Goal: Navigation & Orientation: Find specific page/section

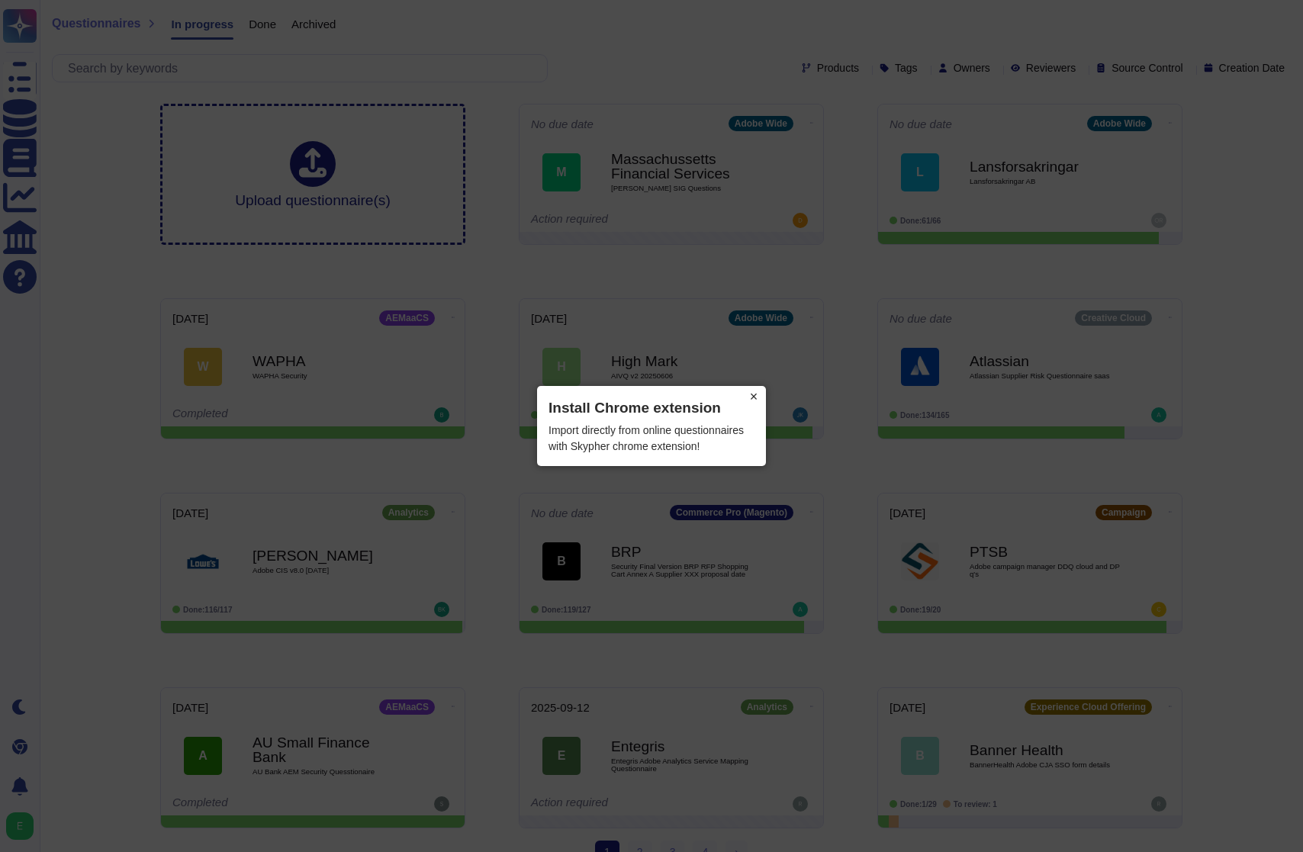
click at [756, 398] on button "×" at bounding box center [754, 396] width 24 height 21
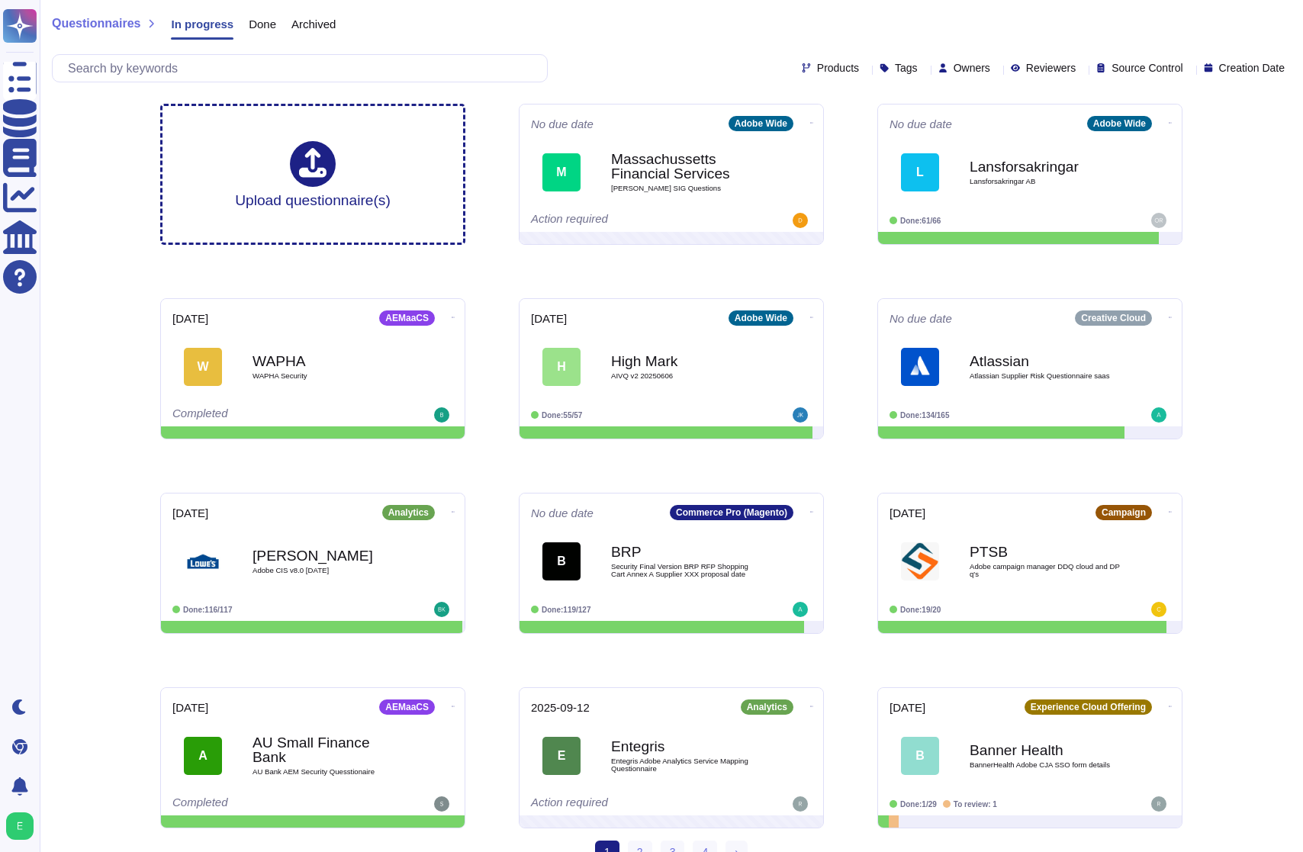
scroll to position [24, 0]
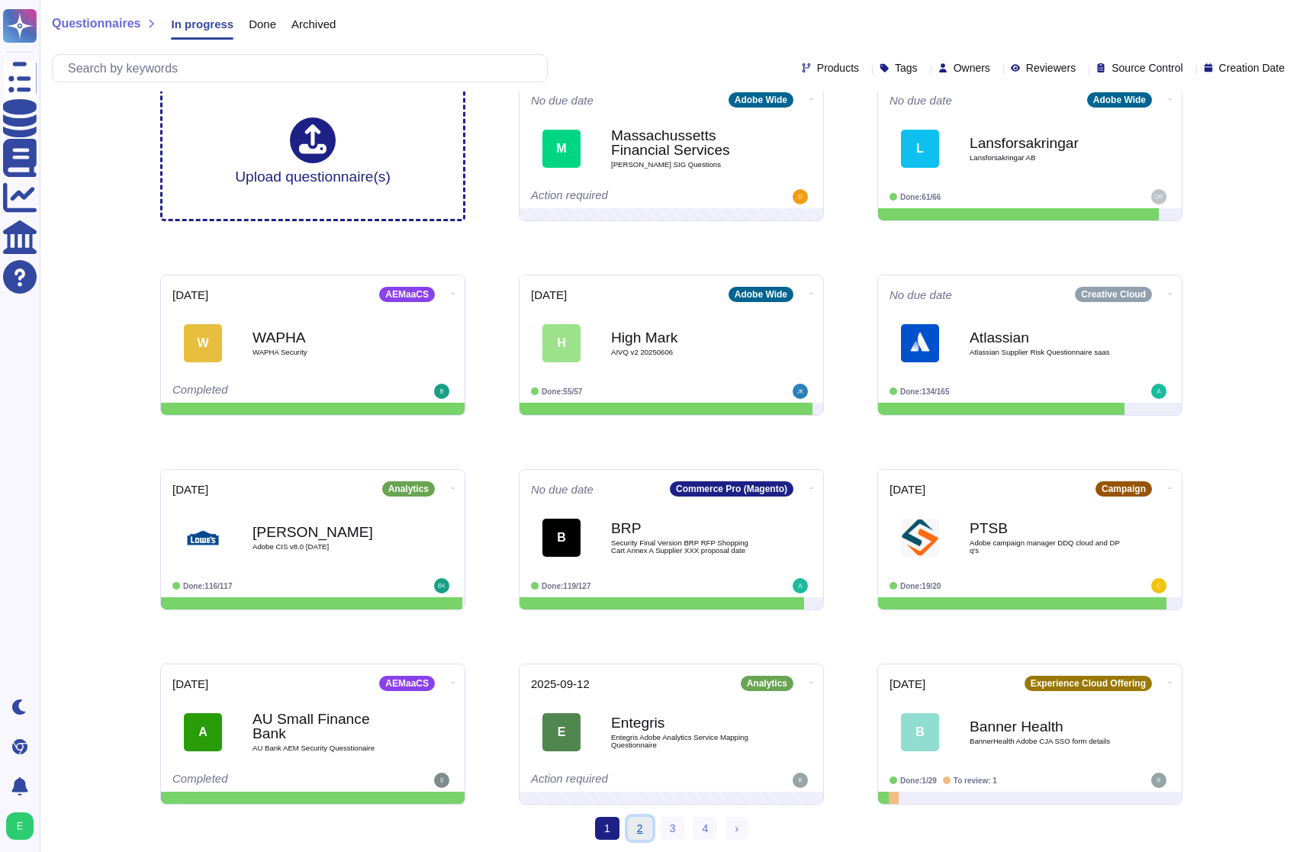
click at [636, 833] on link "2" at bounding box center [640, 828] width 24 height 23
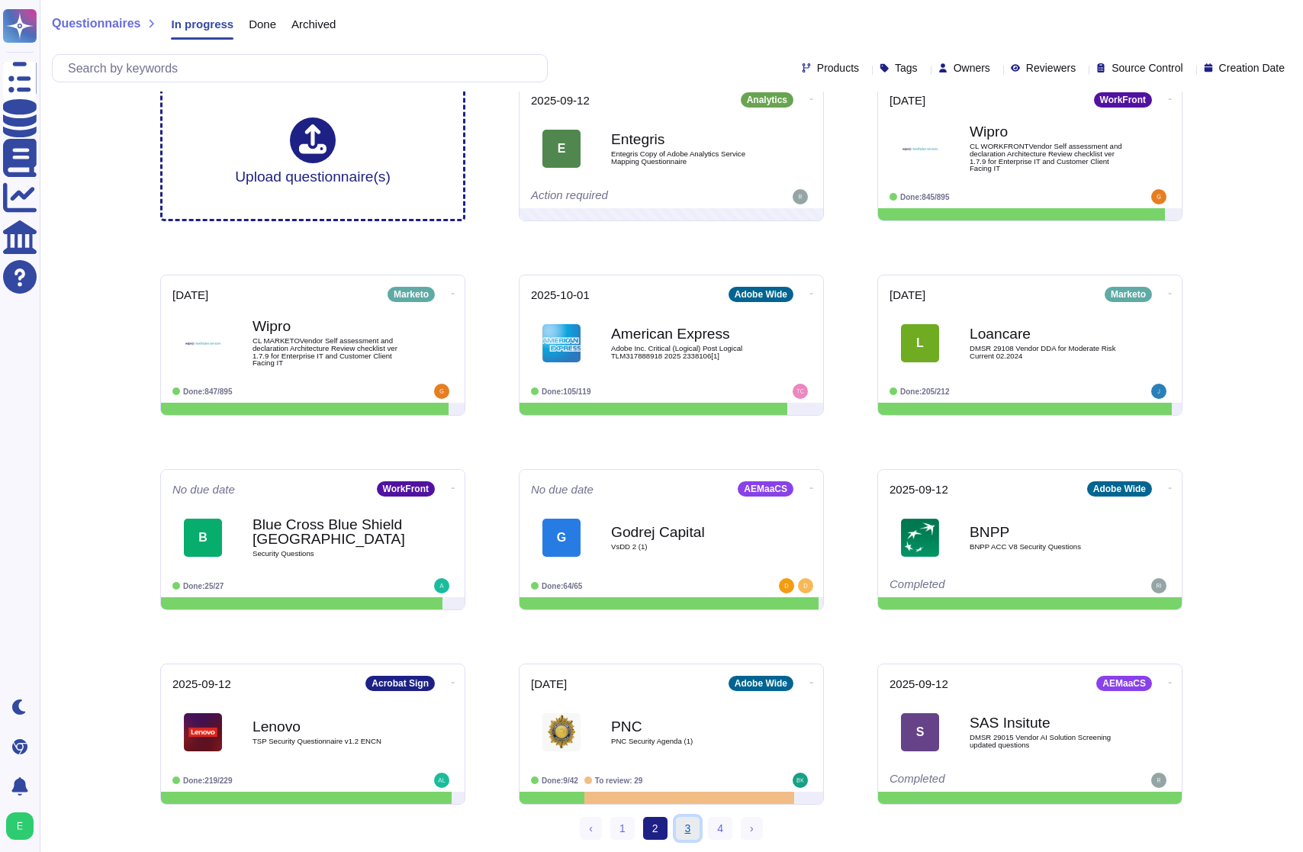
click at [692, 829] on link "3" at bounding box center [688, 828] width 24 height 23
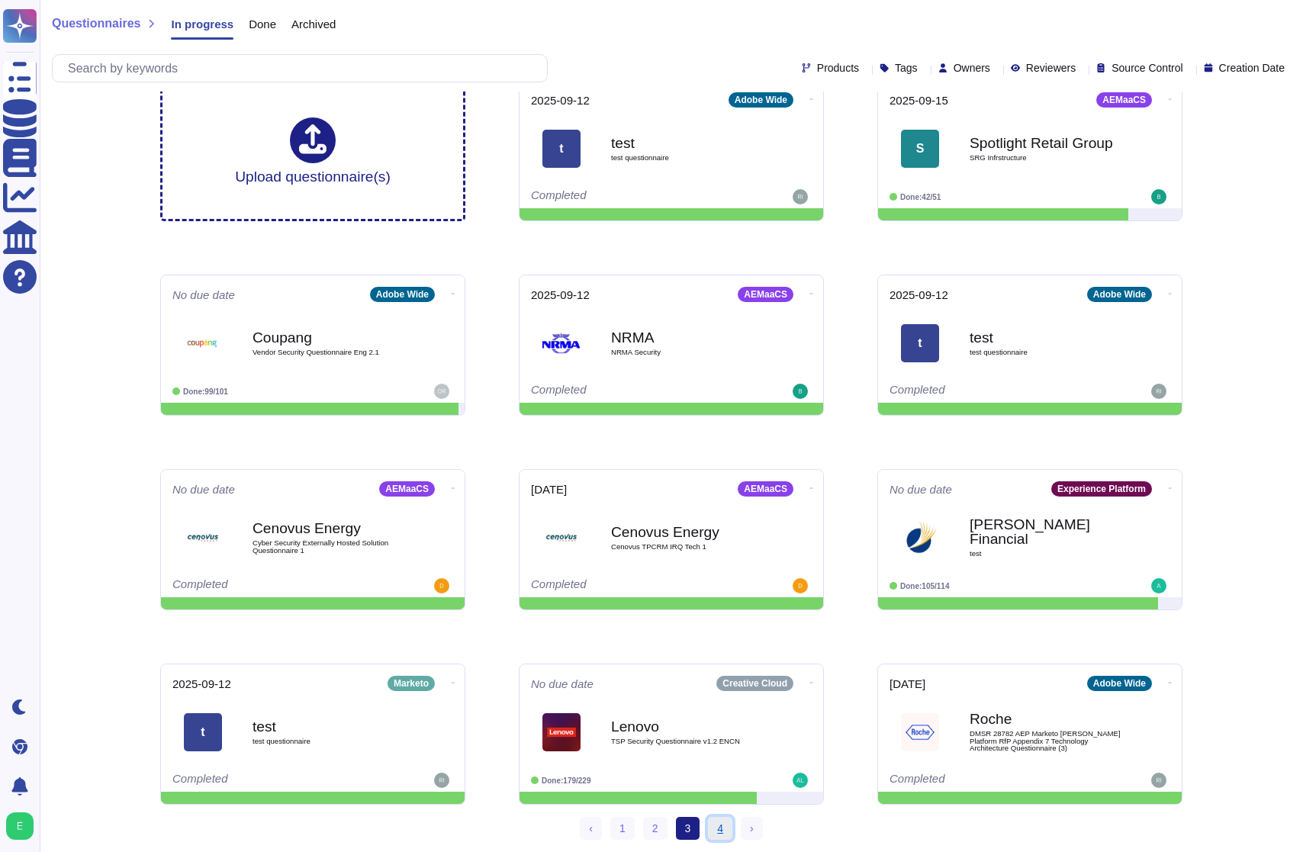
click at [720, 829] on link "4" at bounding box center [720, 828] width 24 height 23
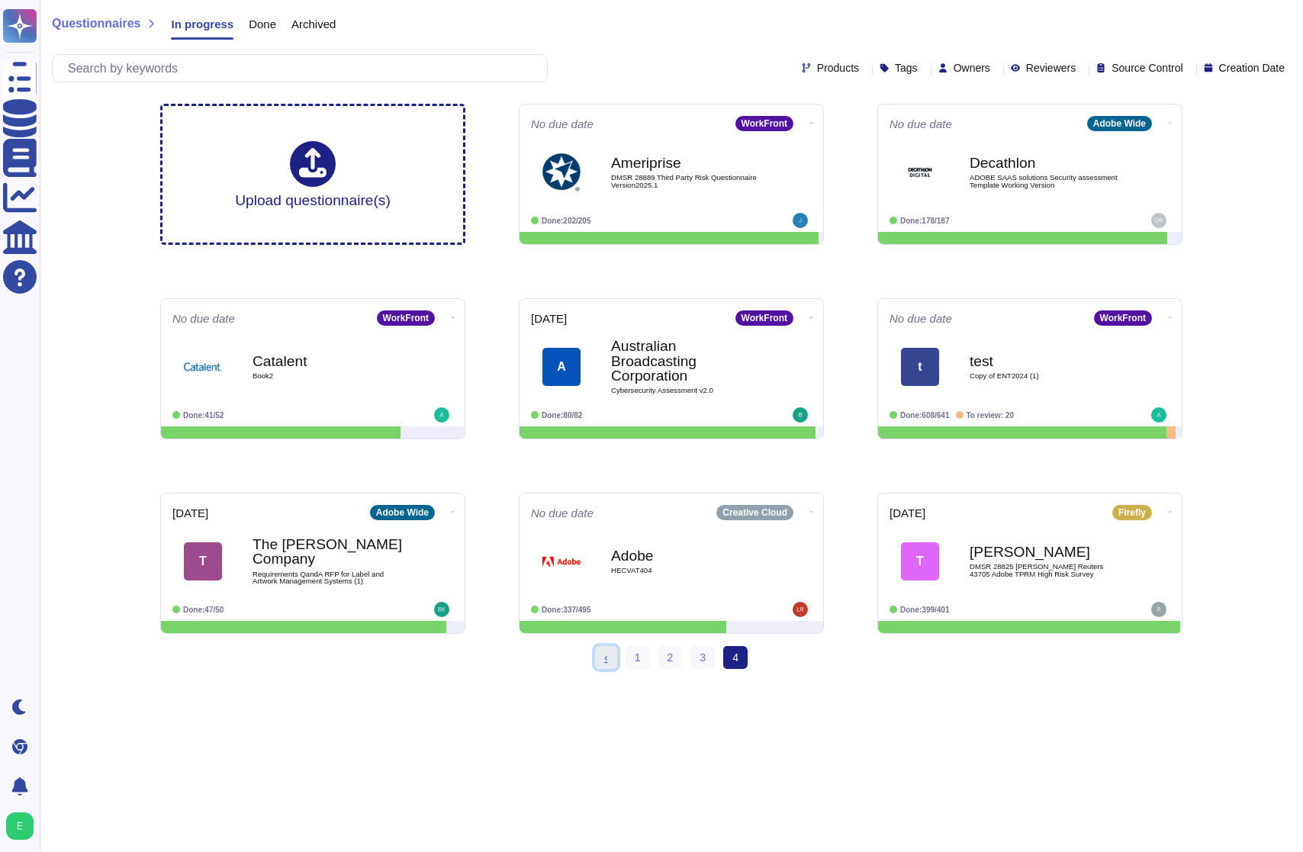
click at [600, 658] on link "‹ Previous" at bounding box center [606, 657] width 22 height 23
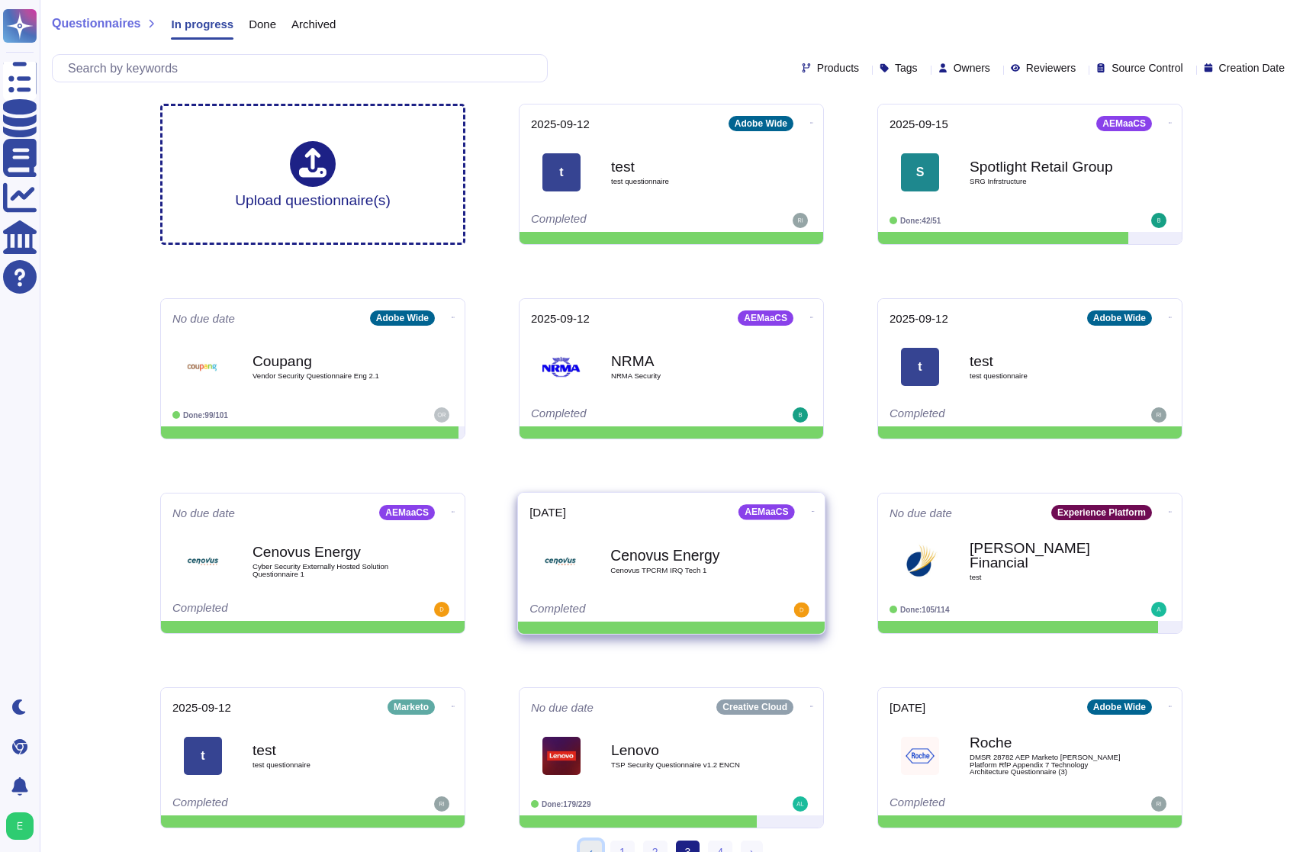
scroll to position [24, 0]
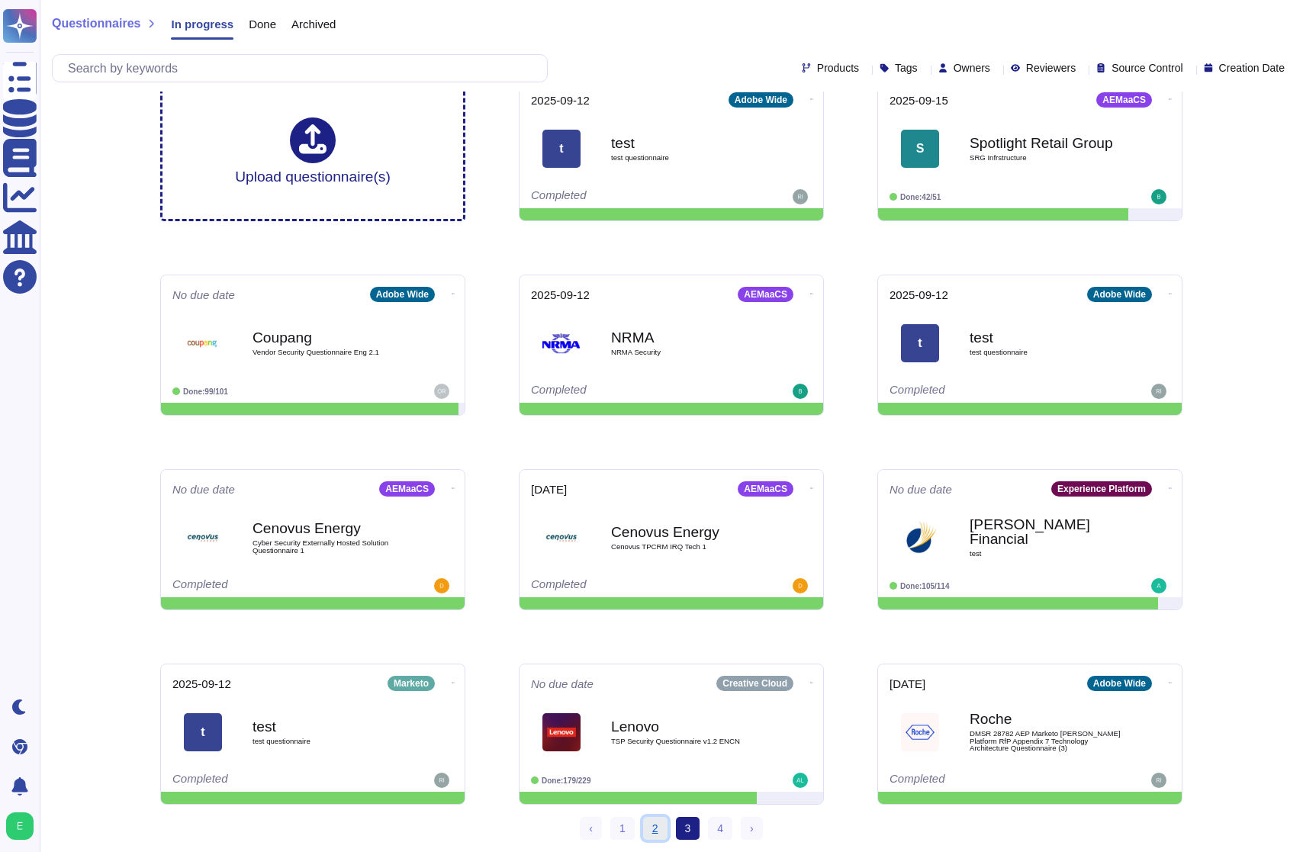
click at [659, 829] on link "2" at bounding box center [655, 828] width 24 height 23
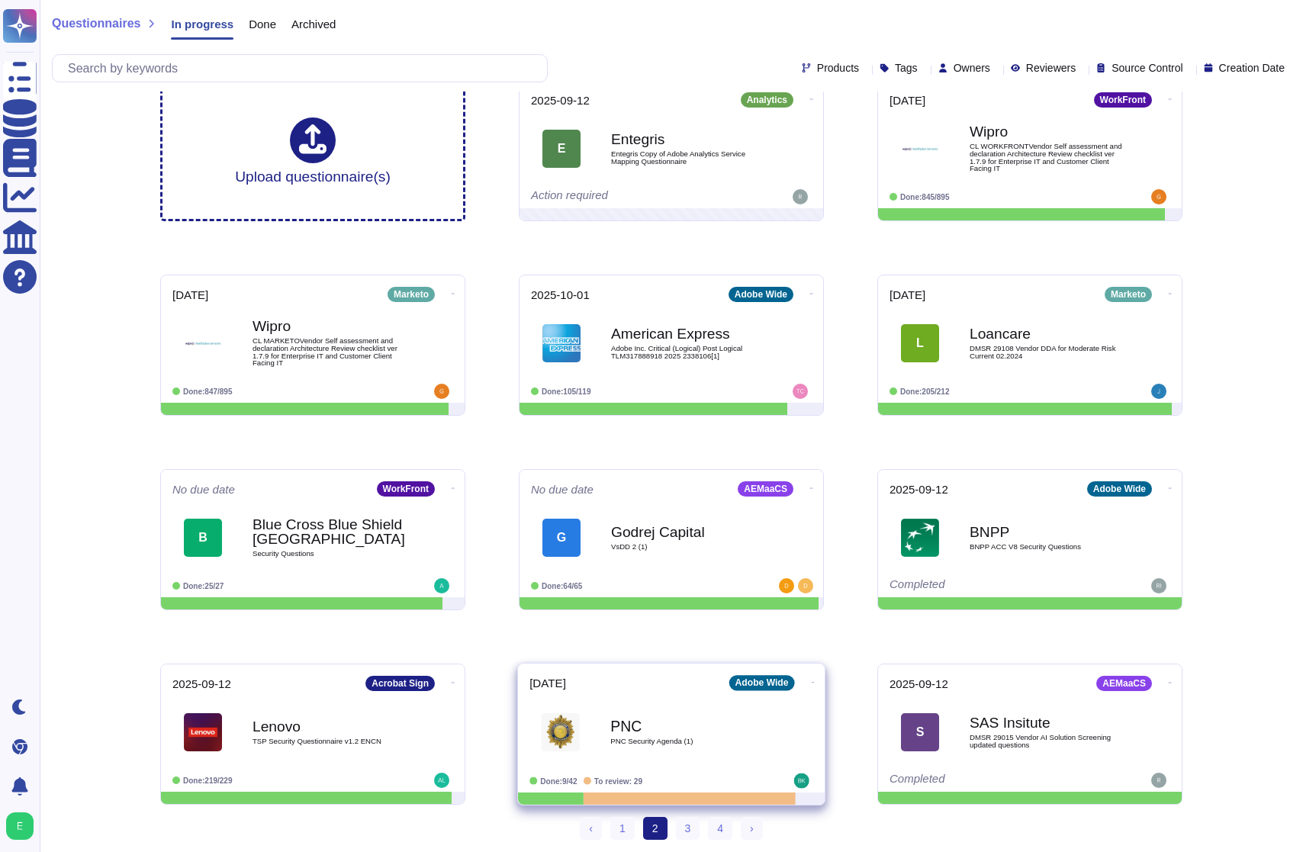
click at [684, 746] on div "PNC PNC Security Agenda (1)" at bounding box center [687, 732] width 154 height 62
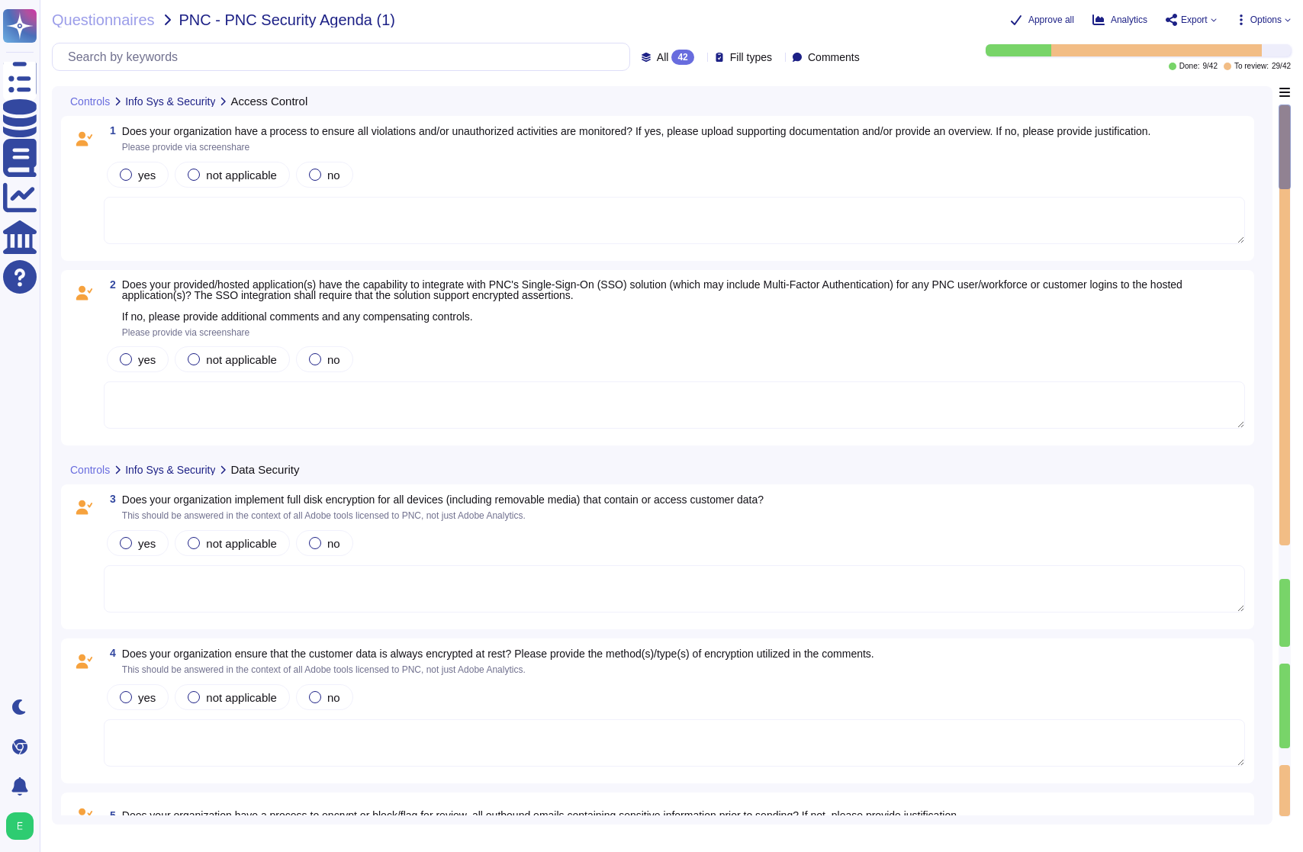
click at [778, 58] on icon at bounding box center [778, 58] width 0 height 0
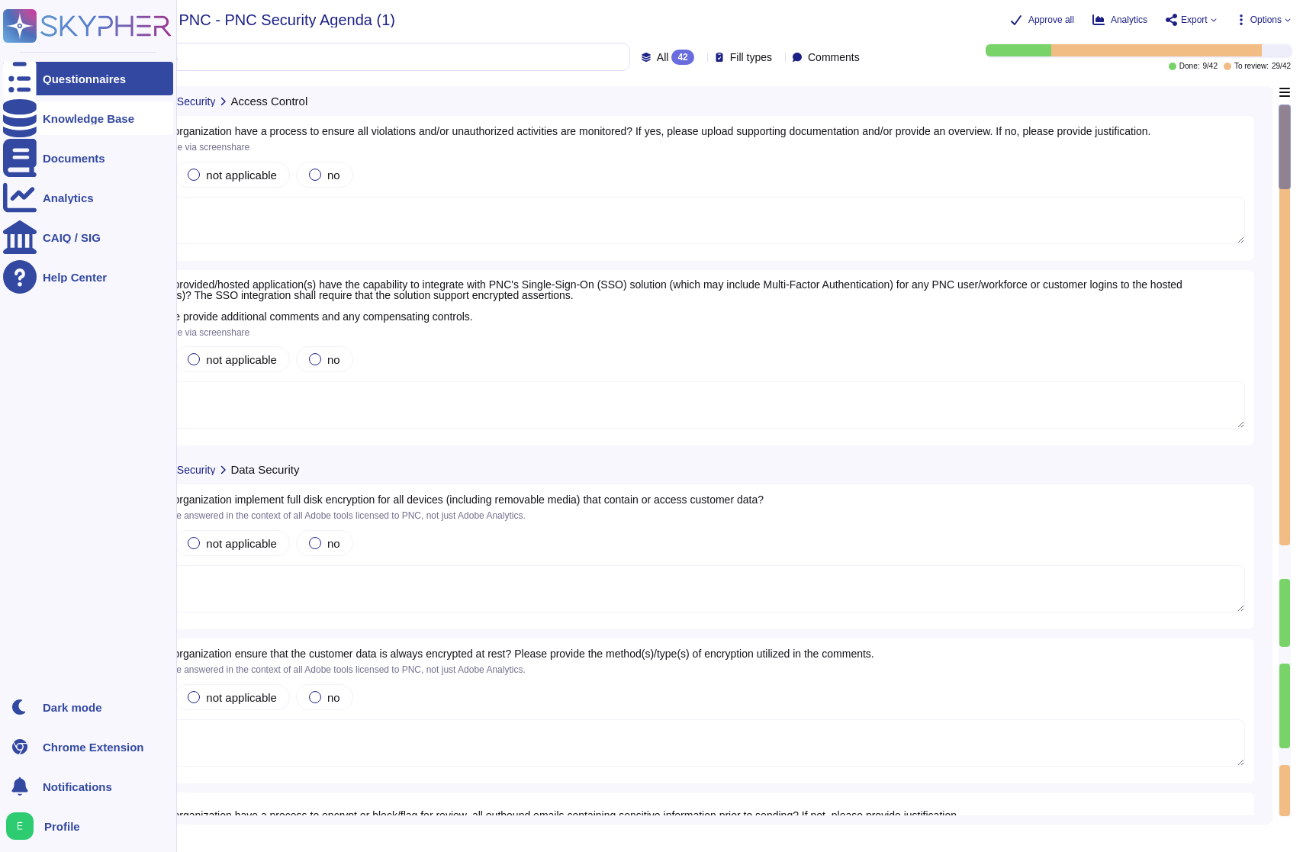
click at [83, 113] on div "Knowledge Base" at bounding box center [89, 118] width 92 height 11
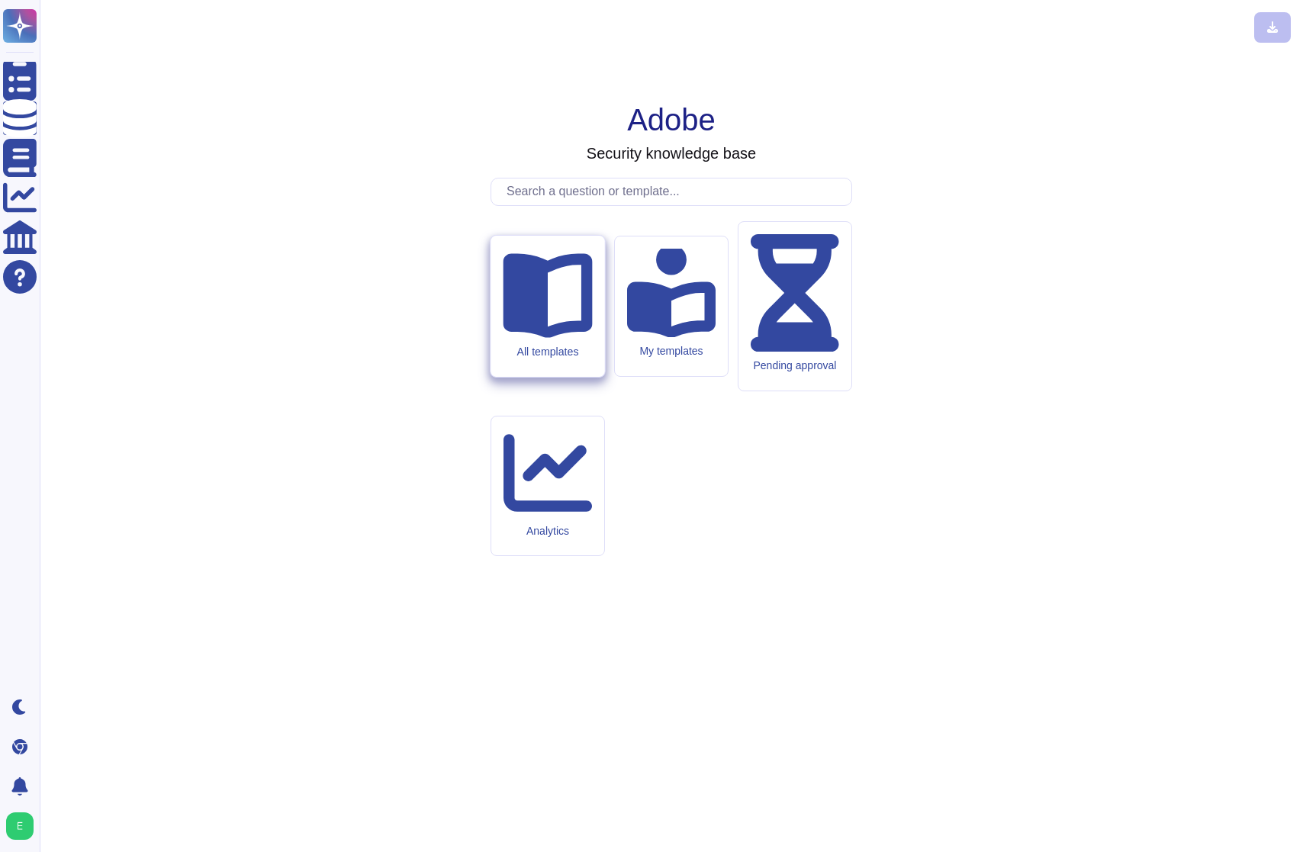
click at [510, 359] on div "All templates" at bounding box center [547, 352] width 89 height 13
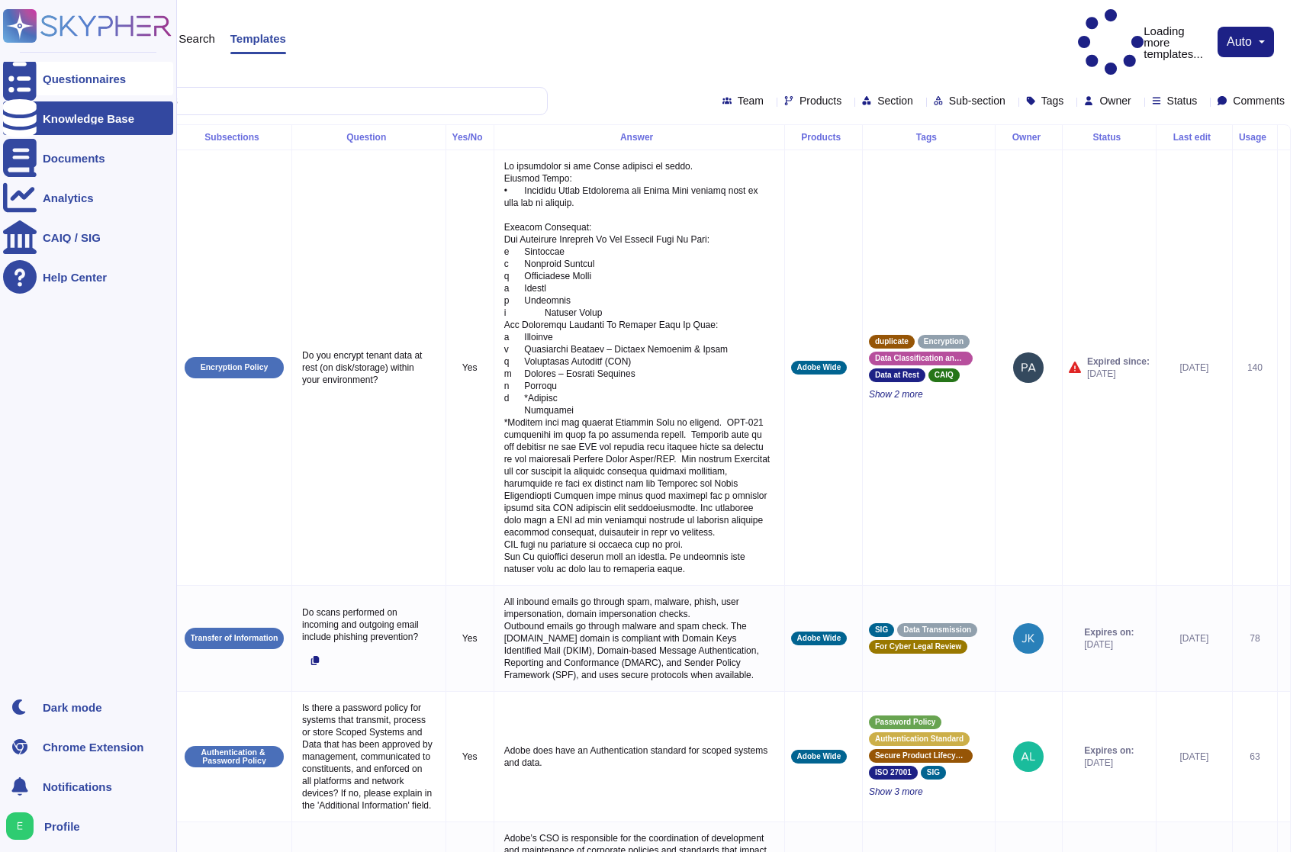
click at [24, 87] on div at bounding box center [20, 79] width 34 height 34
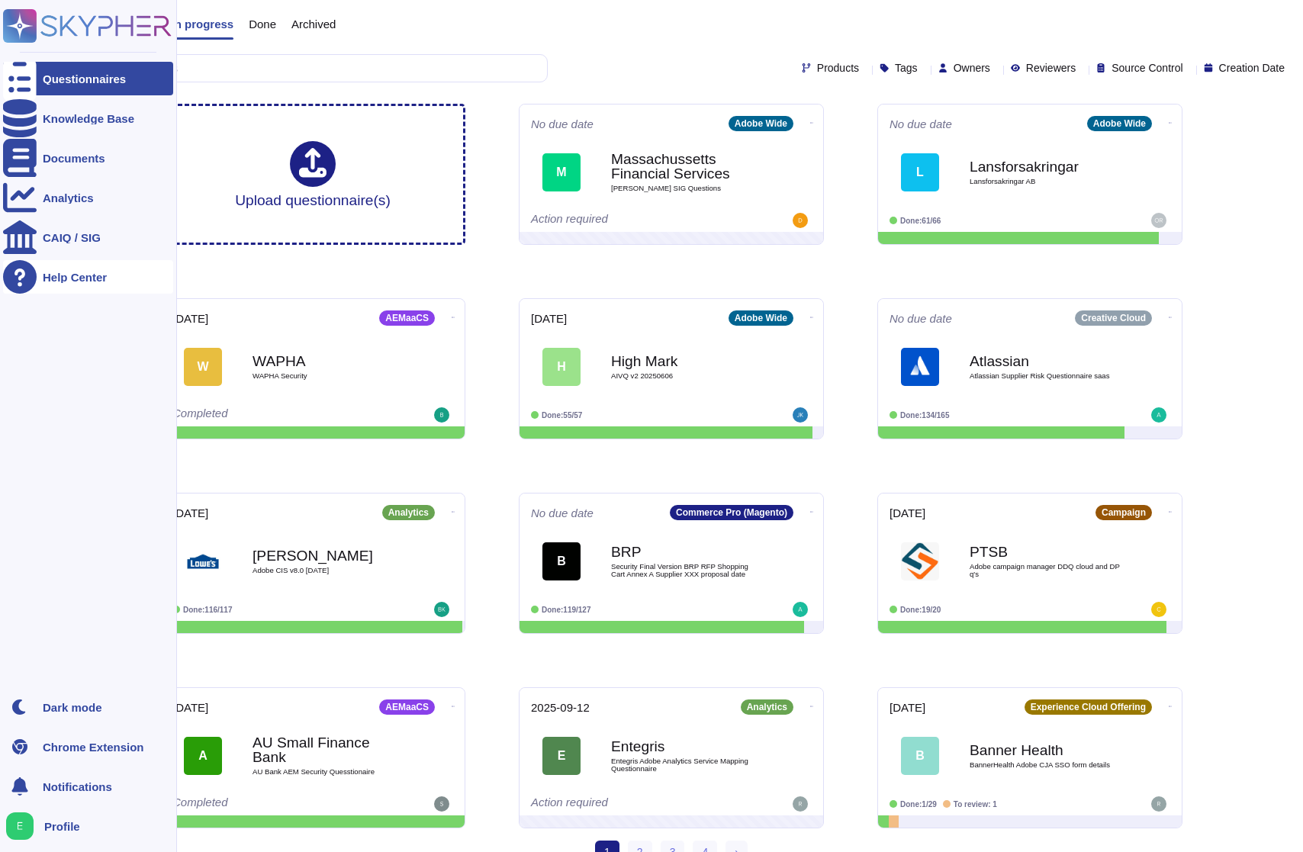
click at [80, 275] on div "Help Center" at bounding box center [75, 277] width 64 height 11
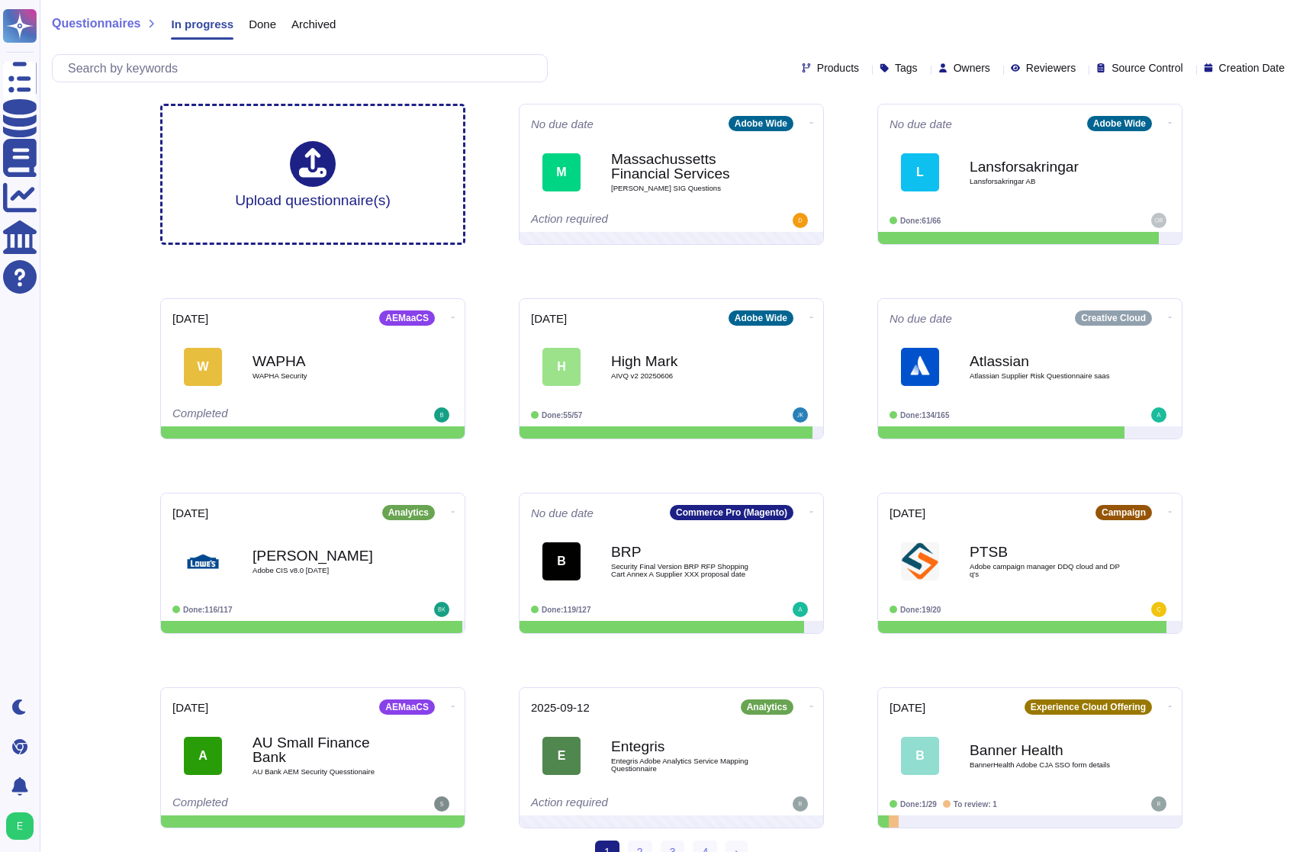
click at [997, 69] on icon at bounding box center [997, 69] width 0 height 0
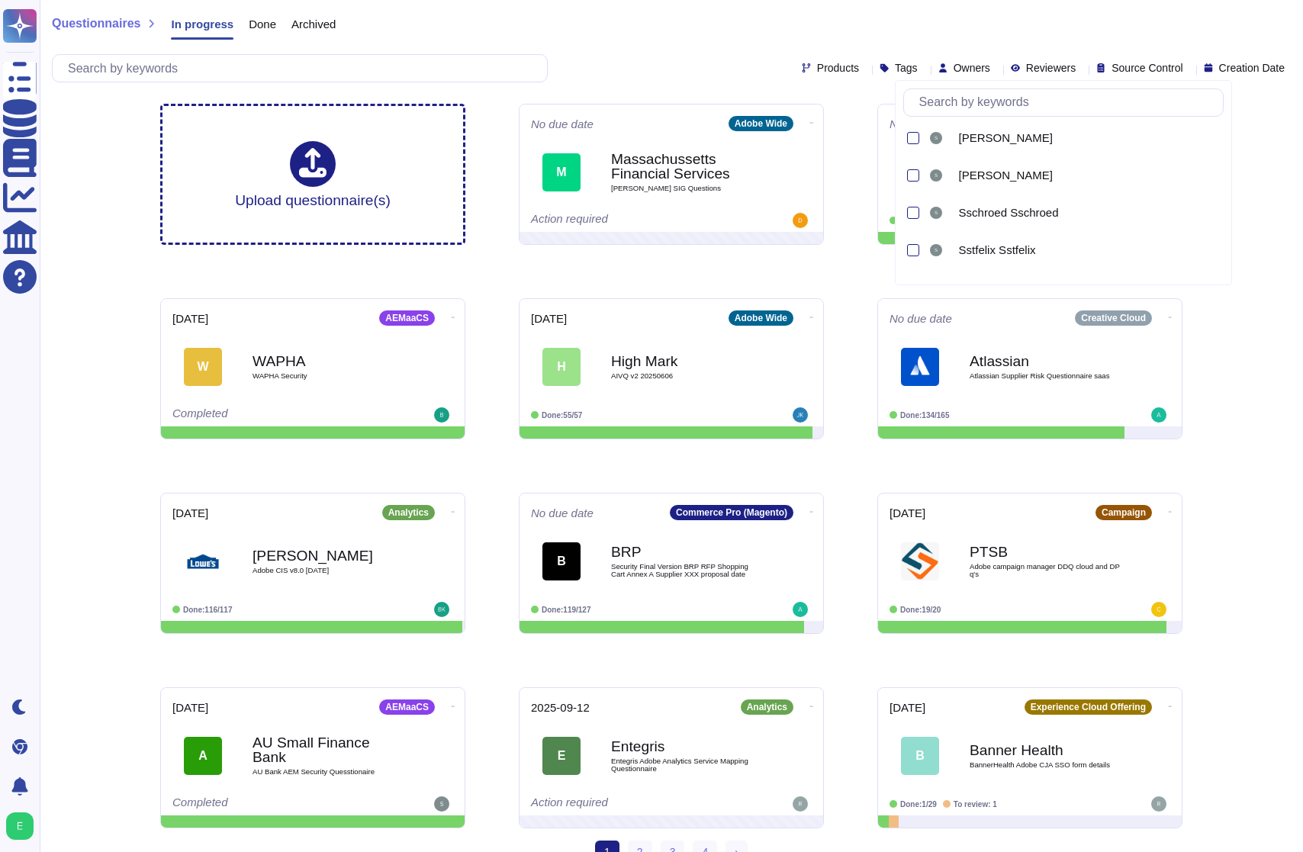
scroll to position [2281, 0]
click at [738, 19] on div "Questionnaires In progress Done Archived" at bounding box center [671, 27] width 1239 height 31
